Goal: Task Accomplishment & Management: Use online tool/utility

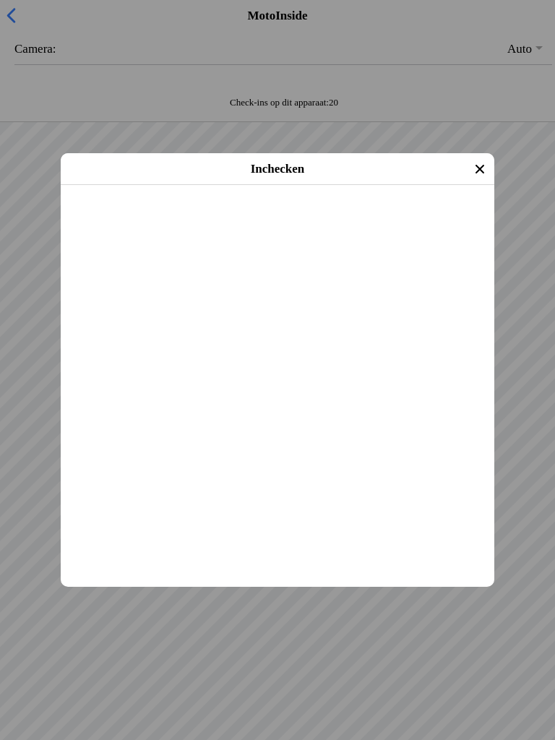
click at [347, 220] on span "Inchecken" at bounding box center [277, 204] width 407 height 32
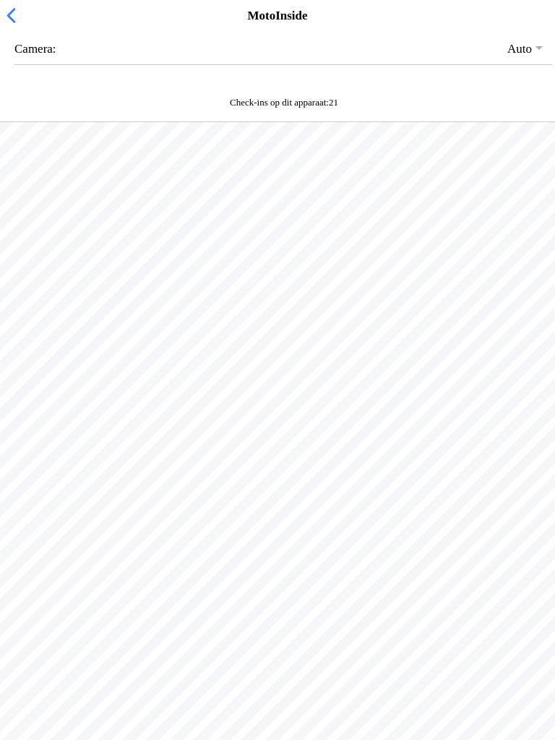
click at [15, 27] on span "button" at bounding box center [11, 15] width 16 height 22
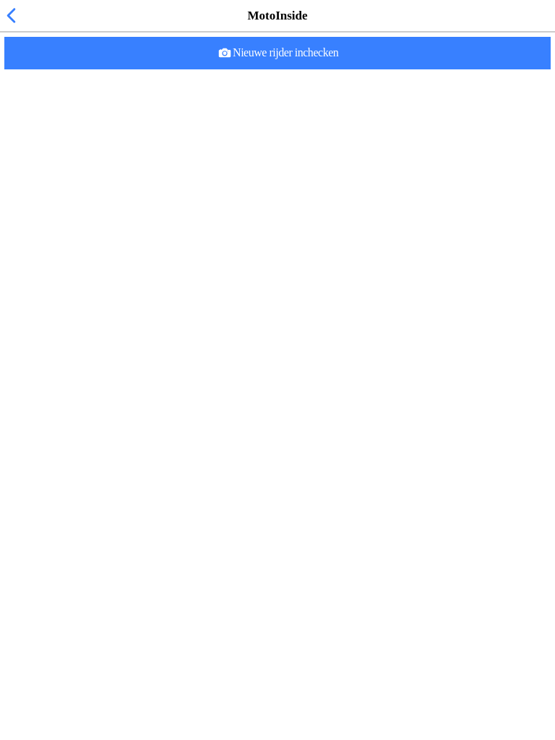
scroll to position [379, 0]
click at [243, 584] on h2 "[PERSON_NAME]" at bounding box center [304, 577] width 480 height 14
click at [198, 584] on h2 "[PERSON_NAME]" at bounding box center [304, 577] width 480 height 14
click at [214, 597] on h3 "26 jaar oud" at bounding box center [304, 592] width 480 height 12
click at [230, 597] on h3 "26 jaar oud" at bounding box center [304, 592] width 480 height 12
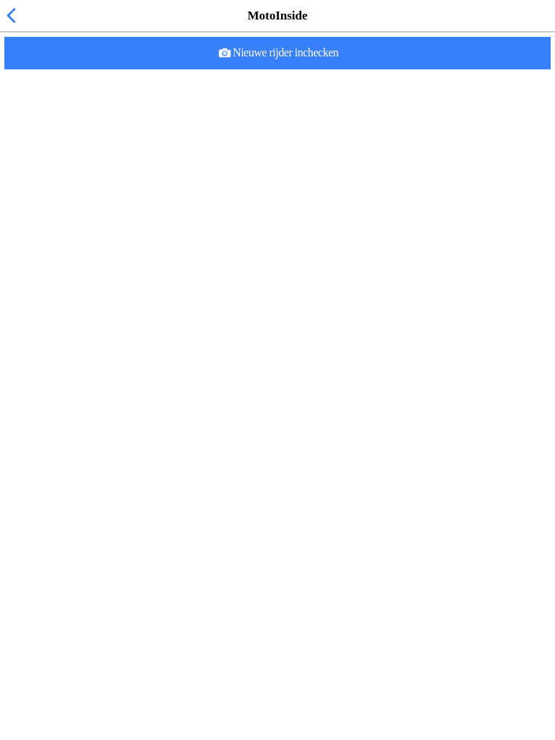
click at [259, 597] on h3 "26 jaar oud" at bounding box center [304, 592] width 480 height 12
click at [361, 69] on span "Nieuwe rijder inchecken" at bounding box center [277, 53] width 523 height 32
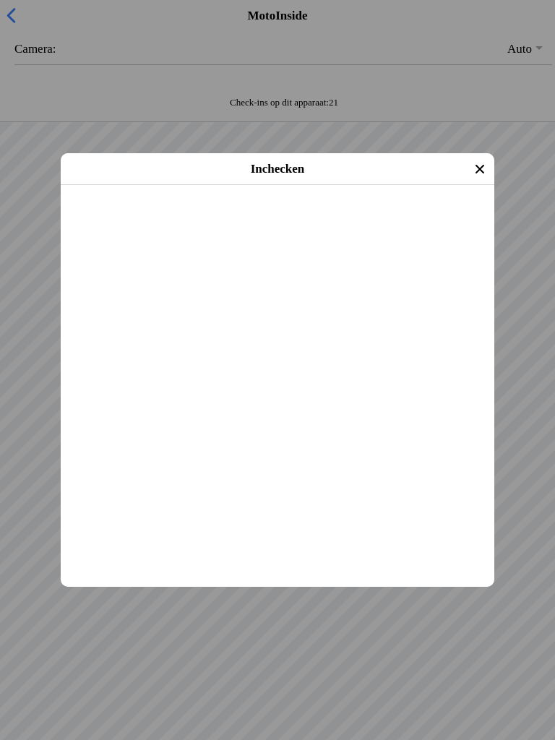
click at [348, 220] on span "Inchecken" at bounding box center [277, 204] width 407 height 32
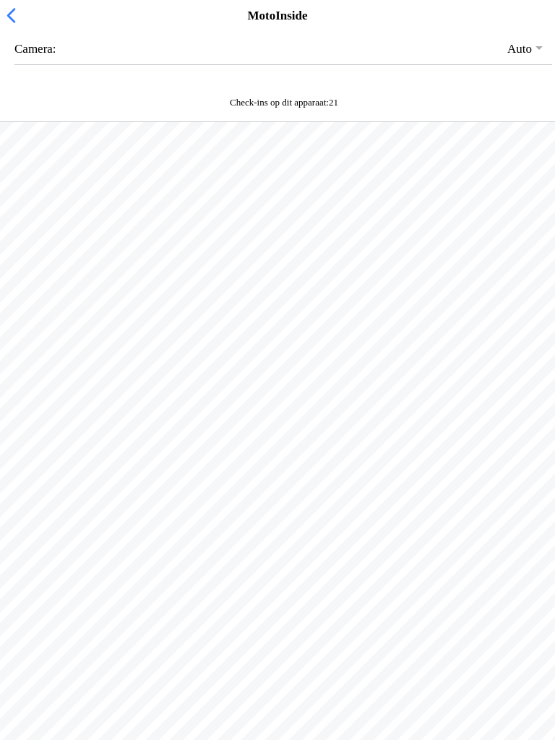
click at [0, 17] on div "MotoInside" at bounding box center [277, 16] width 555 height 32
click at [4, 27] on span "button" at bounding box center [11, 15] width 16 height 22
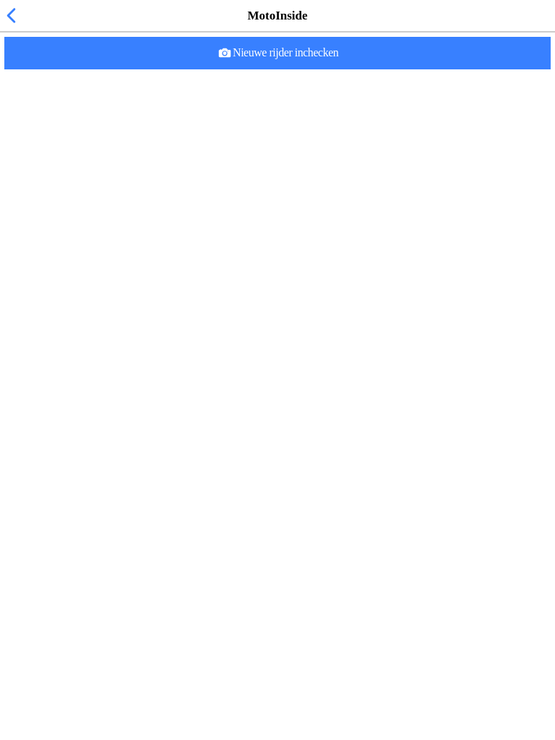
click at [17, 19] on span "button" at bounding box center [11, 15] width 16 height 22
